Goal: Task Accomplishment & Management: Use online tool/utility

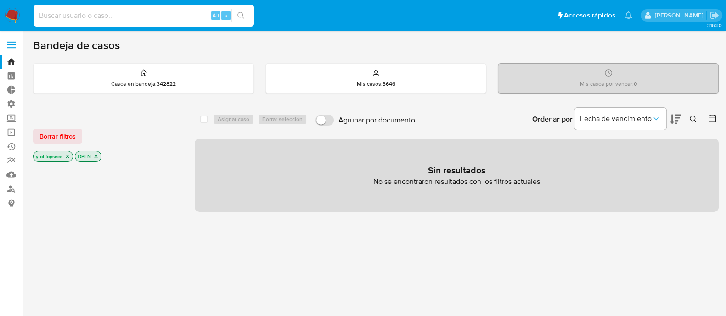
click at [136, 17] on input at bounding box center [144, 16] width 220 height 12
paste input "414607462"
type input "414607462"
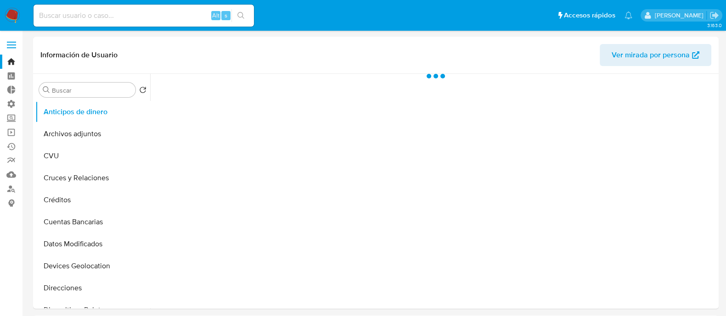
select select "10"
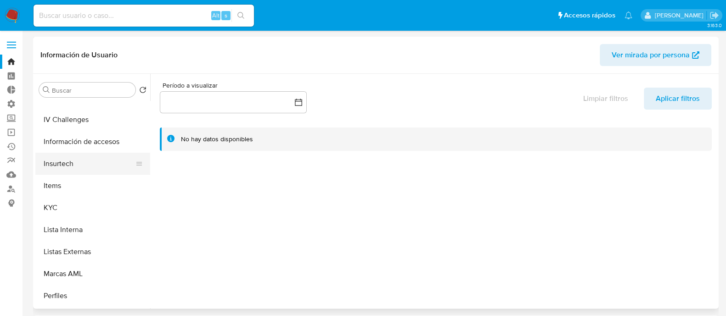
scroll to position [344, 0]
click at [89, 204] on button "KYC" at bounding box center [88, 209] width 107 height 22
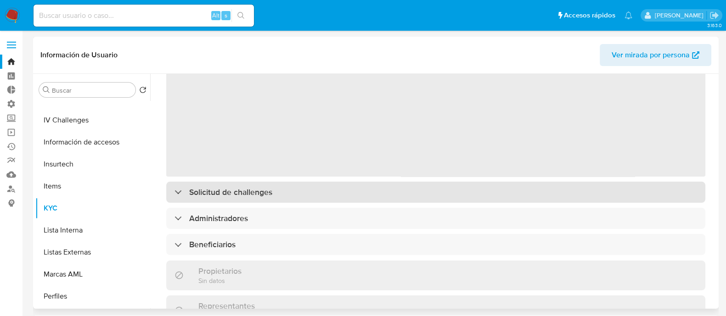
click at [285, 190] on div "‌ Solicitud de challenges Administradores Beneficiarios Propietarios Sin datos …" at bounding box center [435, 312] width 539 height 503
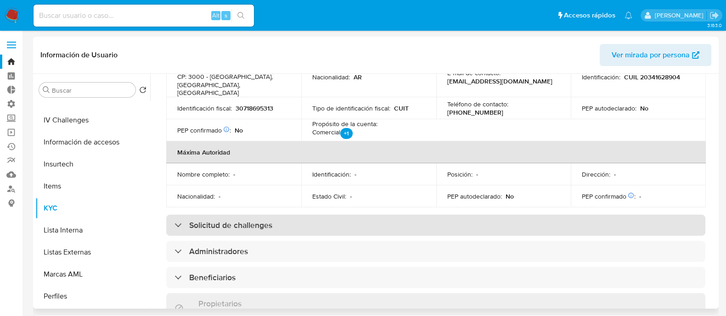
click at [333, 215] on div "Solicitud de challenges" at bounding box center [435, 225] width 539 height 21
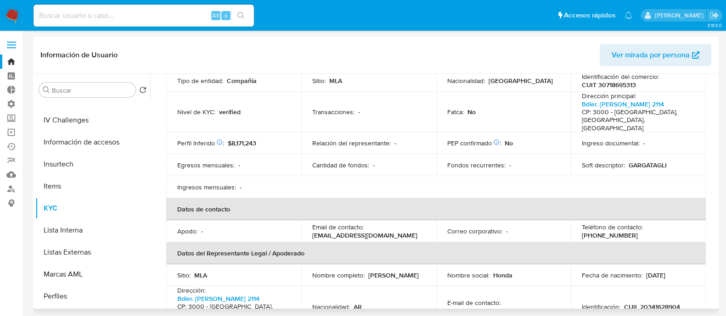
scroll to position [0, 0]
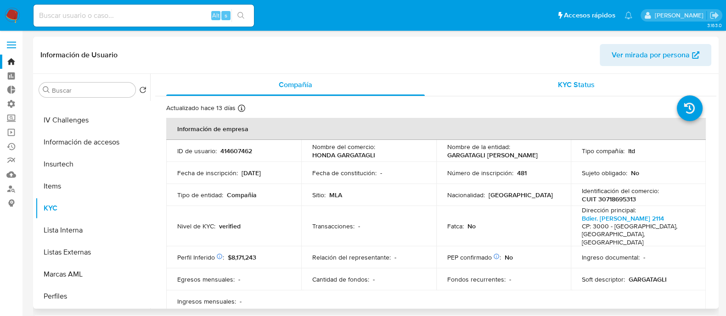
click at [585, 90] on span "KYC Status" at bounding box center [576, 84] width 37 height 11
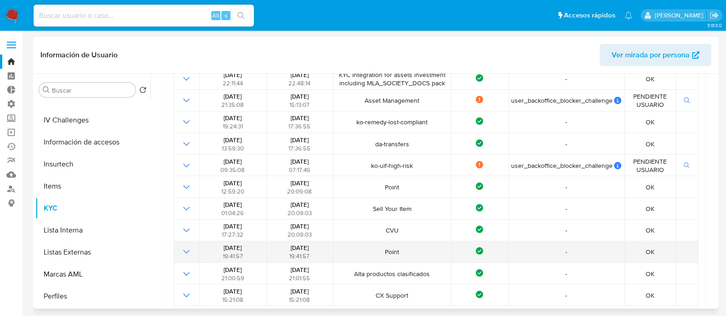
scroll to position [114, 0]
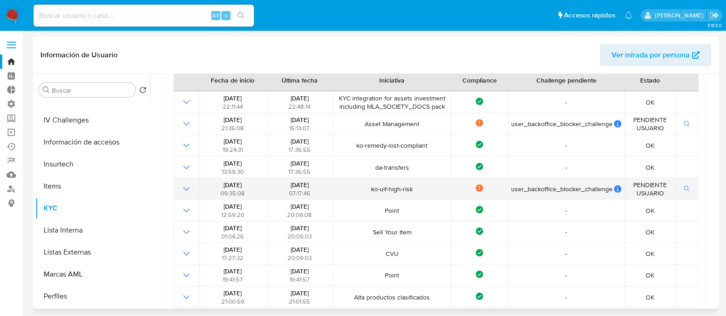
drag, startPoint x: 340, startPoint y: 189, endPoint x: 379, endPoint y: 189, distance: 39.5
click at [379, 189] on tr "21/03/2023 09:35:08 29/03/2023 07:17:46 ko-uif-high-risk Not compliance user_ba…" at bounding box center [436, 189] width 525 height 22
click at [386, 192] on td "ko-uif-high-risk" at bounding box center [392, 189] width 118 height 22
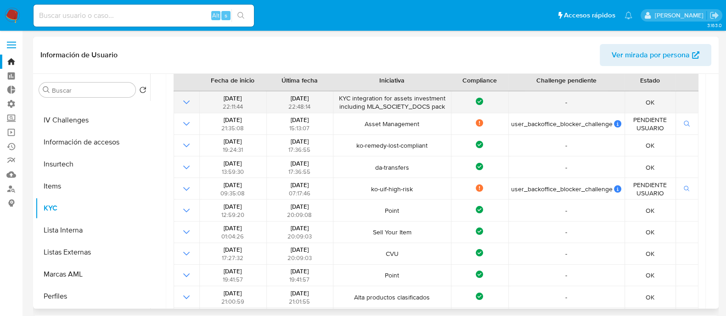
click at [184, 103] on icon "Mostrar operación" at bounding box center [186, 102] width 11 height 11
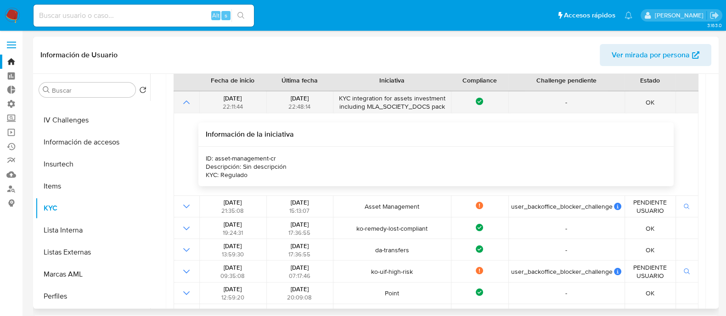
click at [184, 103] on icon "Mostrar operación" at bounding box center [186, 103] width 6 height 4
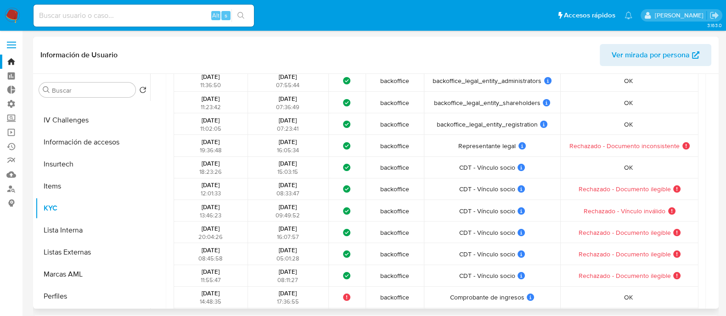
scroll to position [841, 0]
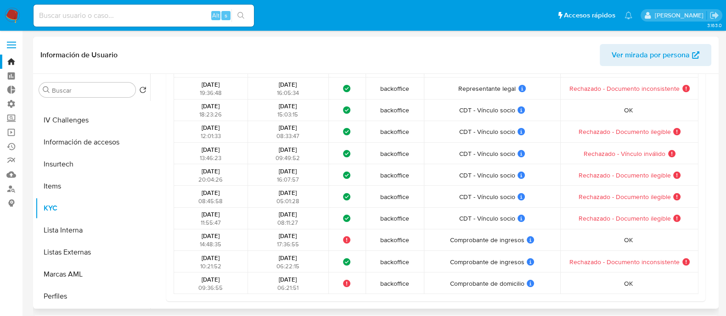
drag, startPoint x: 448, startPoint y: 192, endPoint x: 477, endPoint y: 192, distance: 28.5
click at [477, 192] on td "CDT - Vínculo socio CDT - Vínculo socio User ID challenge: backoffice_validate_…" at bounding box center [492, 197] width 137 height 22
click at [11, 133] on link "Operaciones masivas" at bounding box center [54, 132] width 109 height 14
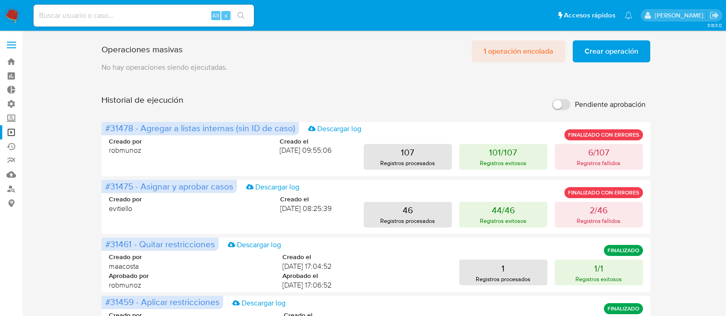
click at [508, 58] on span "1 operación encolada" at bounding box center [519, 51] width 70 height 20
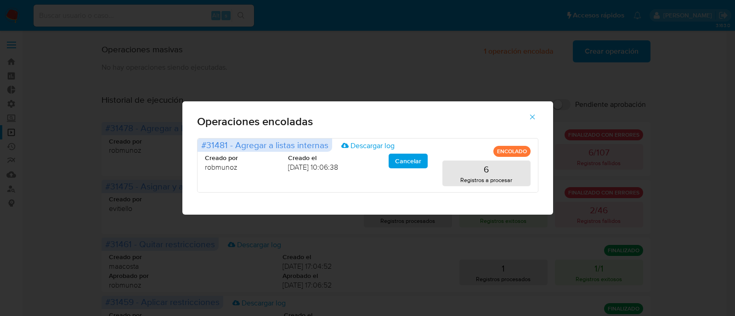
click at [529, 120] on icon "button" at bounding box center [532, 117] width 8 height 8
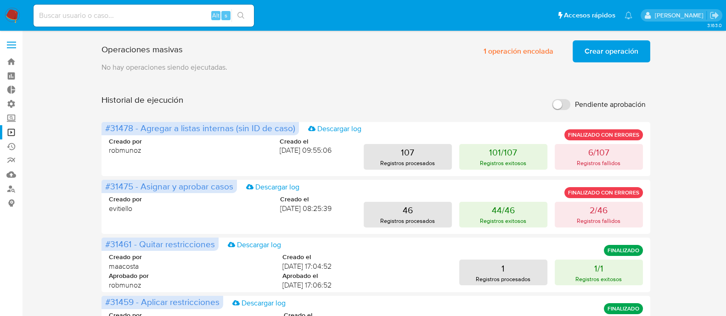
click at [606, 56] on span "Crear operación" at bounding box center [612, 51] width 54 height 20
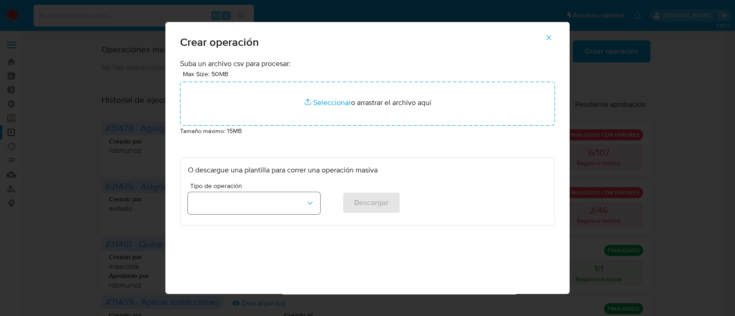
click at [254, 203] on button "button" at bounding box center [254, 203] width 132 height 22
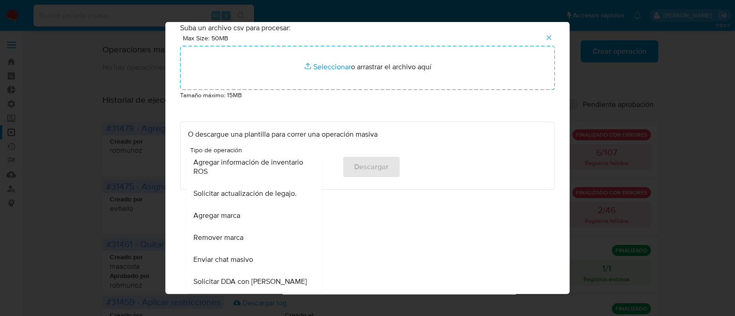
scroll to position [398, 0]
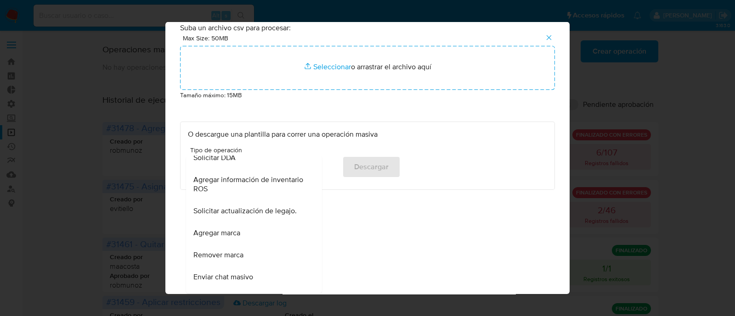
drag, startPoint x: 262, startPoint y: 217, endPoint x: 282, endPoint y: 223, distance: 21.1
click at [262, 217] on div "Solicitar actualización de legajo." at bounding box center [251, 211] width 116 height 22
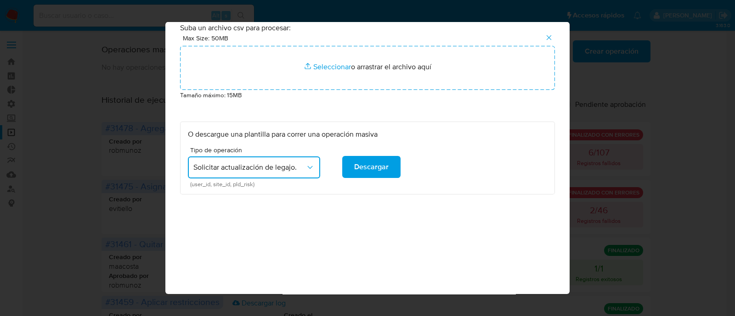
click at [394, 259] on div "Suba un archivo csv para procesar: Max Size: 50MB Seleccionar archivos Seleccio…" at bounding box center [367, 159] width 404 height 272
click at [377, 170] on span "Descargar" at bounding box center [371, 167] width 34 height 20
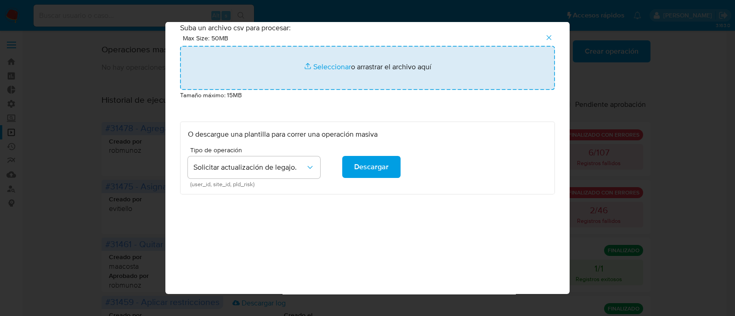
click at [324, 66] on input "file" at bounding box center [367, 68] width 375 height 44
click at [326, 58] on input "file" at bounding box center [367, 68] width 375 height 44
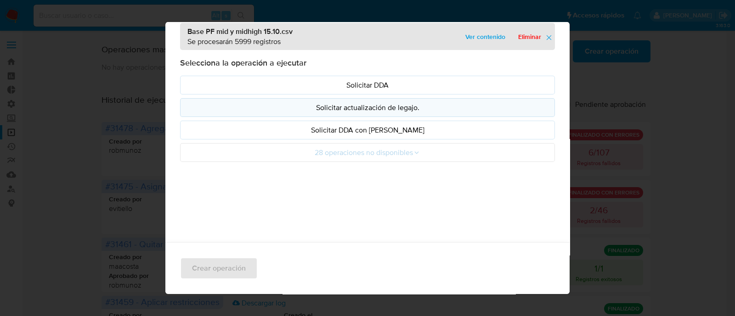
click at [363, 107] on p "Solicitar actualización de legajo." at bounding box center [367, 107] width 359 height 11
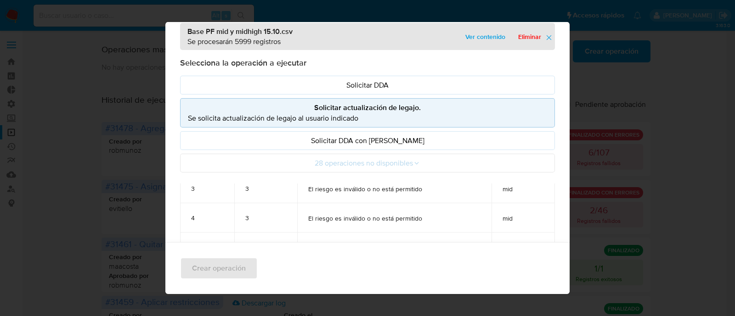
scroll to position [0, 0]
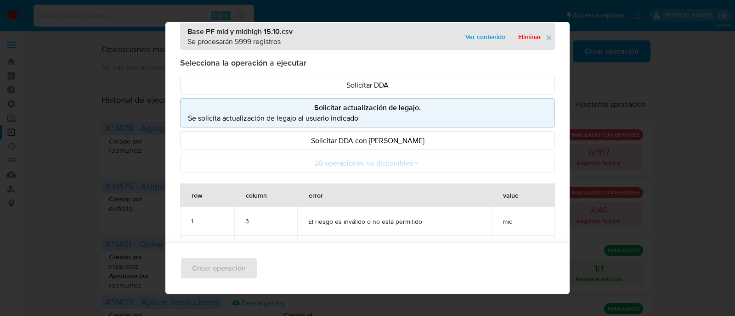
click at [553, 34] on icon "button" at bounding box center [549, 38] width 8 height 8
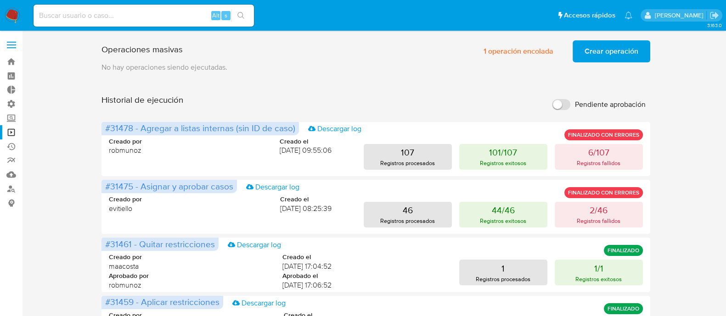
click at [600, 51] on span "Crear operación" at bounding box center [612, 51] width 54 height 20
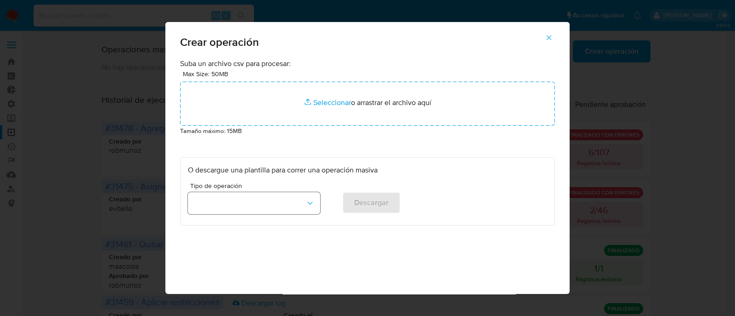
click at [281, 205] on button "button" at bounding box center [254, 203] width 132 height 22
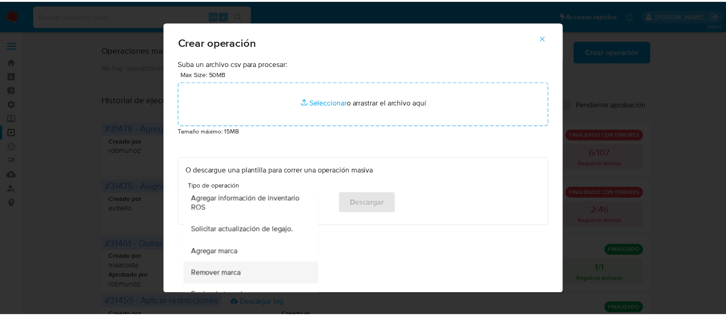
scroll to position [398, 0]
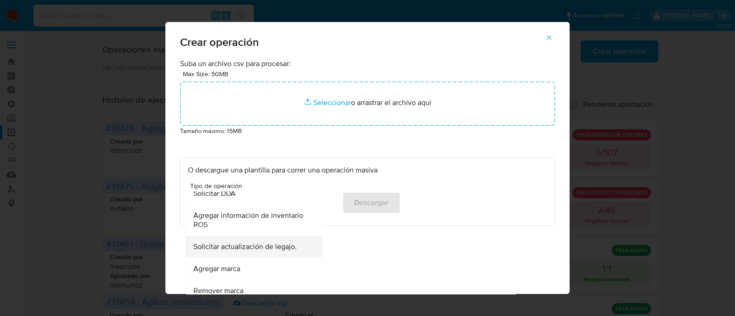
click at [266, 247] on span "Solicitar actualización de legajo." at bounding box center [244, 247] width 103 height 9
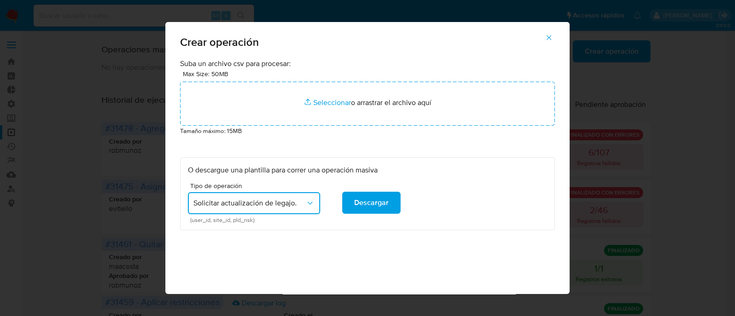
click at [469, 246] on div "Suba un archivo csv para procesar: Max Size: 50MB Seleccionar archivos Seleccio…" at bounding box center [367, 195] width 404 height 272
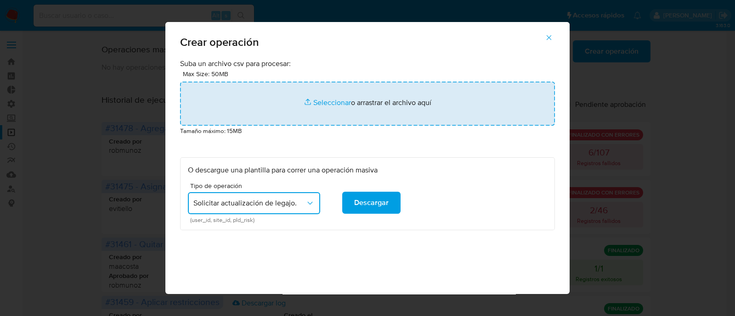
click at [330, 102] on input "file" at bounding box center [367, 104] width 375 height 44
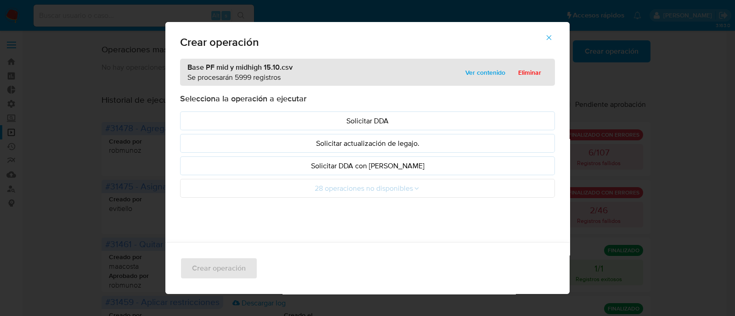
click at [401, 146] on p "Solicitar actualización de legajo." at bounding box center [367, 143] width 359 height 11
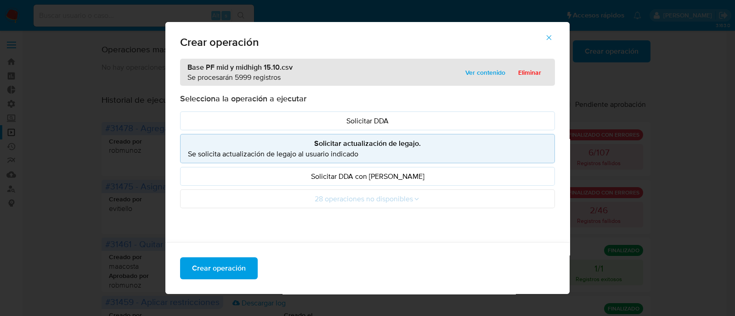
click at [324, 151] on p "Se solicita actualización de legajo al usuario indicado" at bounding box center [367, 154] width 359 height 11
click at [445, 153] on p "Se solicita actualización de legajo al usuario indicado" at bounding box center [367, 154] width 359 height 11
click at [351, 153] on p "Se solicita actualización de legajo al usuario indicado" at bounding box center [367, 154] width 359 height 11
click at [227, 271] on span "Crear operación" at bounding box center [219, 269] width 54 height 20
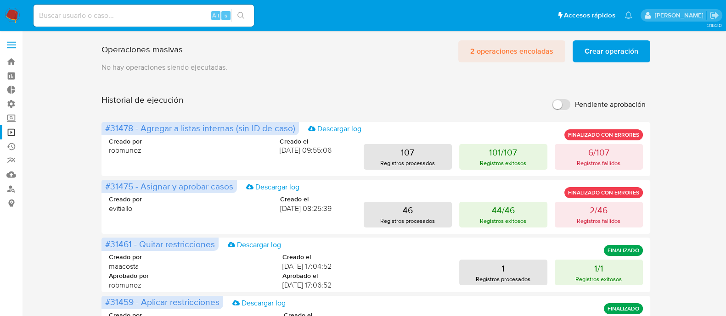
click at [519, 53] on span "2 operaciones encoladas" at bounding box center [511, 51] width 83 height 20
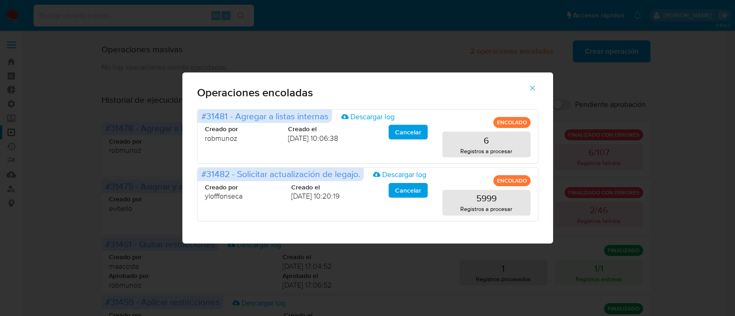
click at [533, 85] on icon "button" at bounding box center [532, 88] width 8 height 8
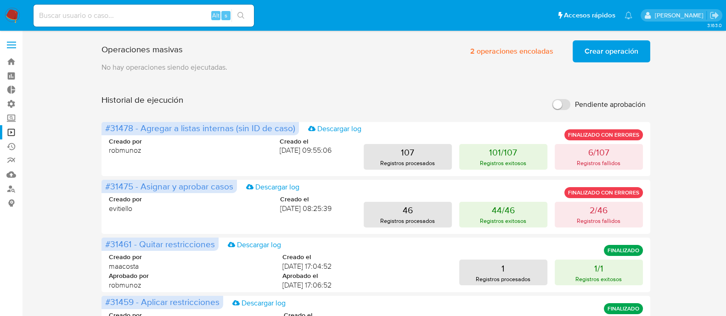
click at [508, 71] on p "No hay operaciones siendo ejecutadas." at bounding box center [376, 67] width 548 height 10
click at [524, 54] on span "2 operaciones encoladas" at bounding box center [511, 51] width 83 height 20
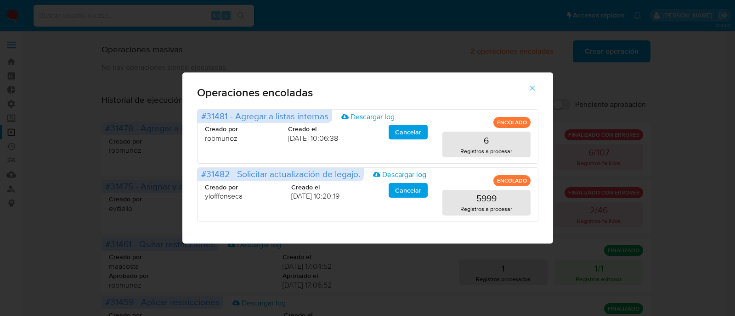
click at [531, 86] on icon "button" at bounding box center [532, 88] width 8 height 8
